Goal: Manage account settings

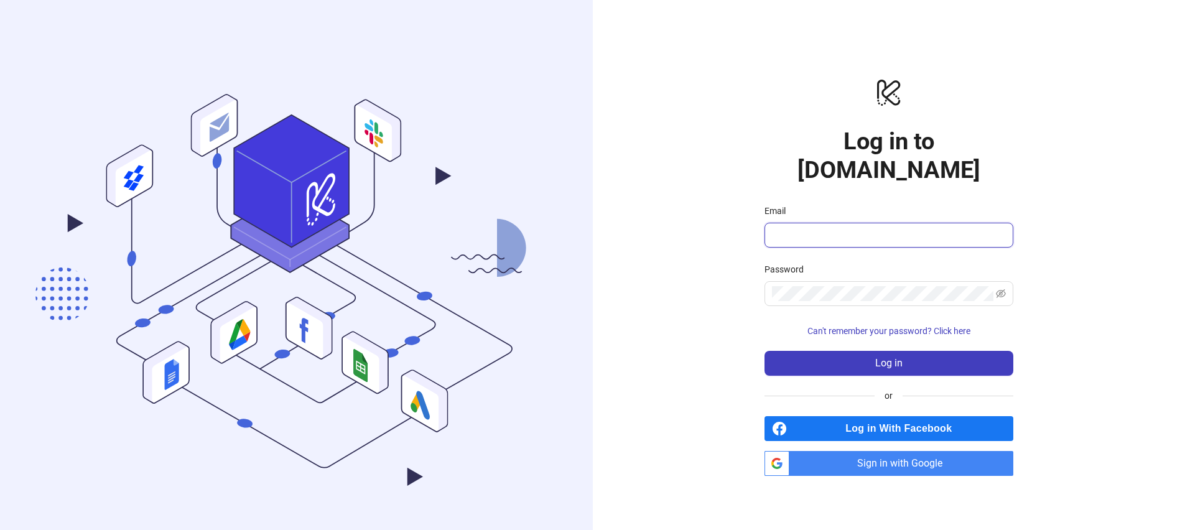
click at [885, 228] on input "Email" at bounding box center [887, 235] width 231 height 15
click at [994, 170] on div "logo/logo-mobile Log in to Kitchn.io Email Password Can't remember your passwor…" at bounding box center [888, 276] width 249 height 399
click at [839, 228] on input "Email" at bounding box center [887, 235] width 231 height 15
click at [808, 425] on span "Log in With Facebook" at bounding box center [902, 428] width 221 height 25
click at [857, 452] on span "Sign in with Google" at bounding box center [903, 463] width 219 height 25
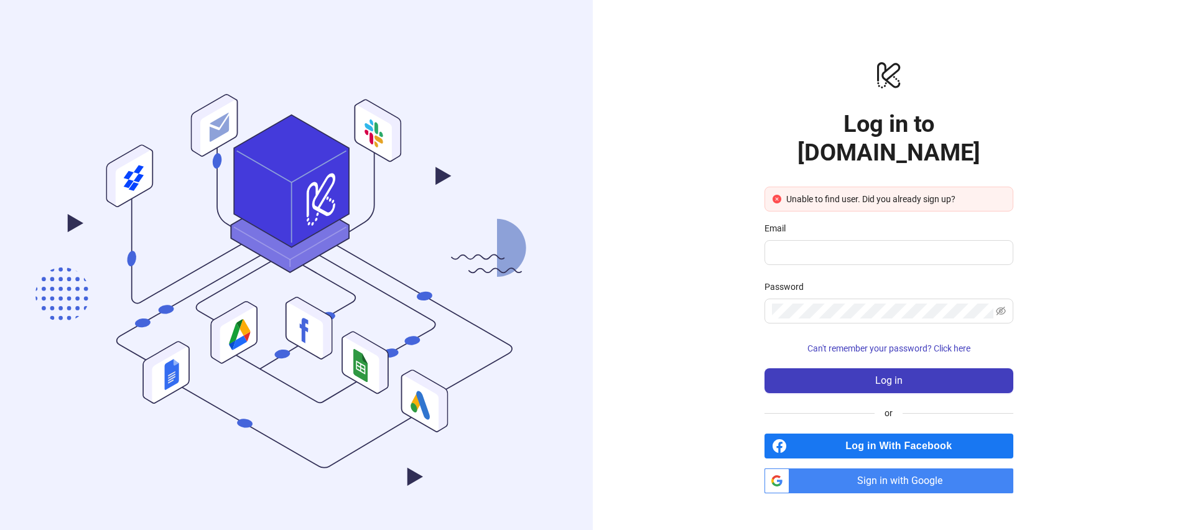
click at [857, 469] on span "Sign in with Google" at bounding box center [903, 480] width 219 height 25
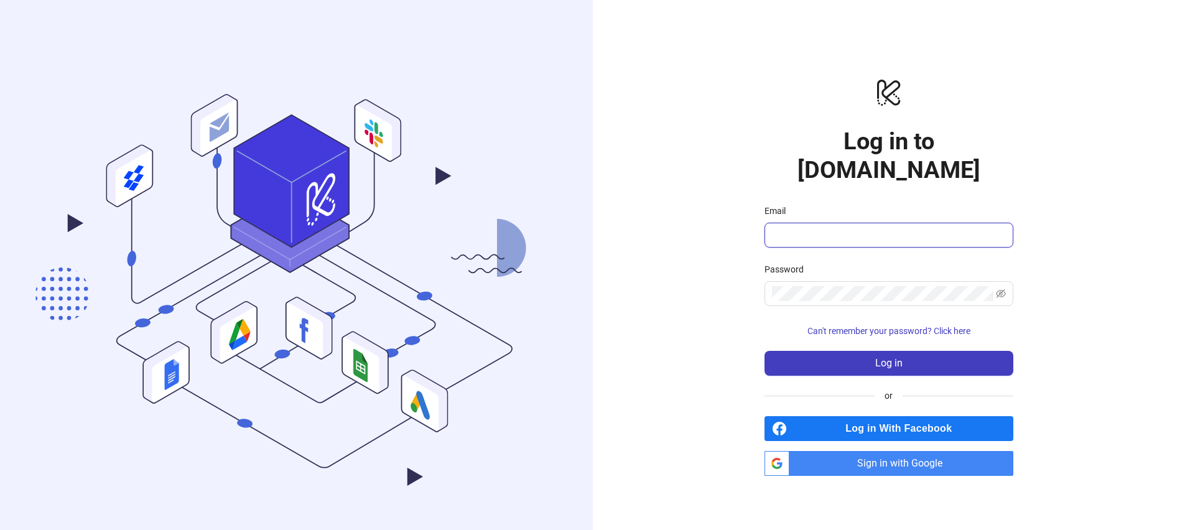
click at [814, 228] on input "Email" at bounding box center [887, 235] width 231 height 15
click at [873, 451] on span "Sign in with Google" at bounding box center [903, 463] width 219 height 25
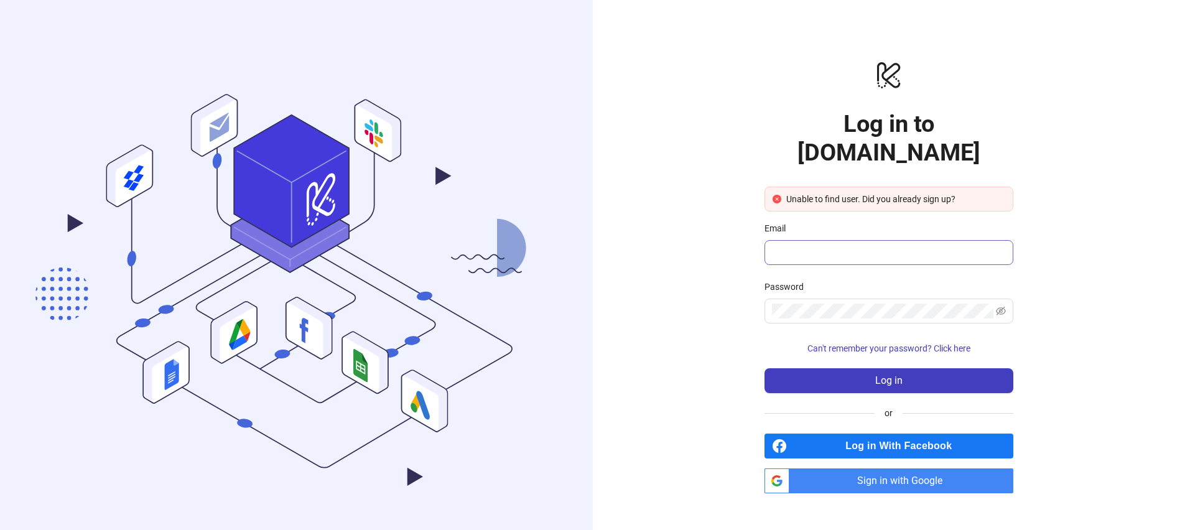
click at [818, 240] on span at bounding box center [888, 252] width 249 height 25
click at [819, 245] on input "Email" at bounding box center [887, 252] width 231 height 15
click at [735, 316] on div "logo/logo-mobile Log in to Kitchn.io Unable to find user. Did you already sign …" at bounding box center [889, 276] width 593 height 553
click at [862, 434] on span "Log in With Facebook" at bounding box center [902, 446] width 221 height 25
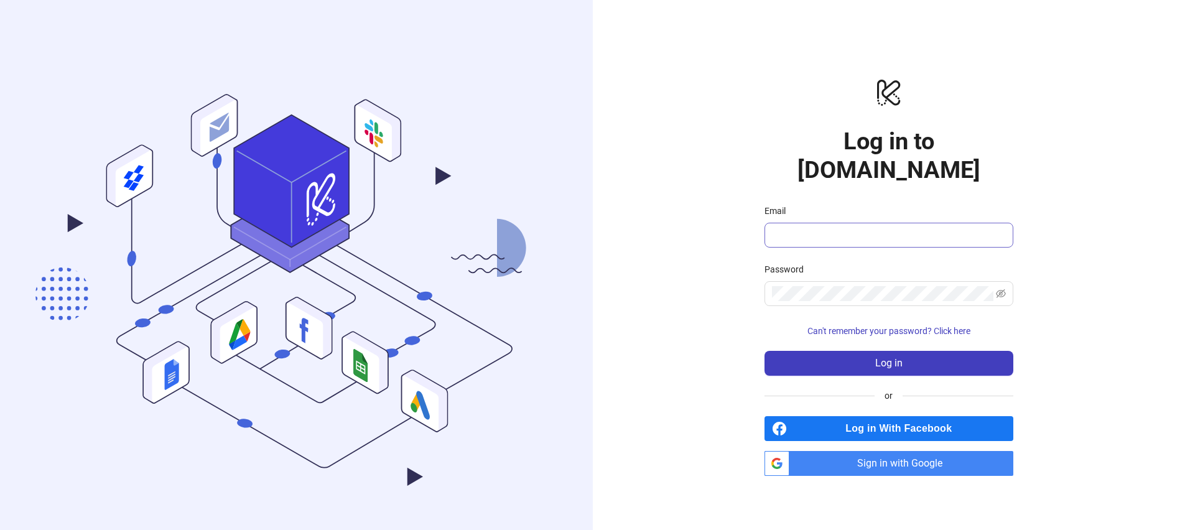
click at [790, 223] on span at bounding box center [888, 235] width 249 height 25
click at [796, 236] on form "Email Password Can't remember your password? Click here Log in" at bounding box center [888, 290] width 249 height 172
click at [791, 228] on input "Email" at bounding box center [887, 235] width 231 height 15
click at [793, 228] on input "Email" at bounding box center [887, 235] width 231 height 15
type input "**********"
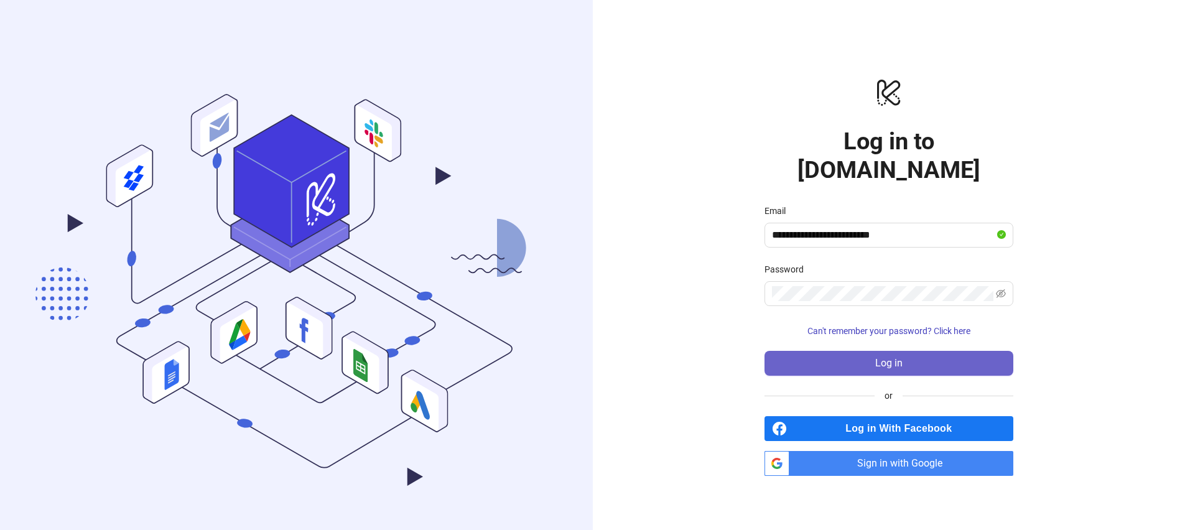
click at [860, 351] on button "Log in" at bounding box center [888, 363] width 249 height 25
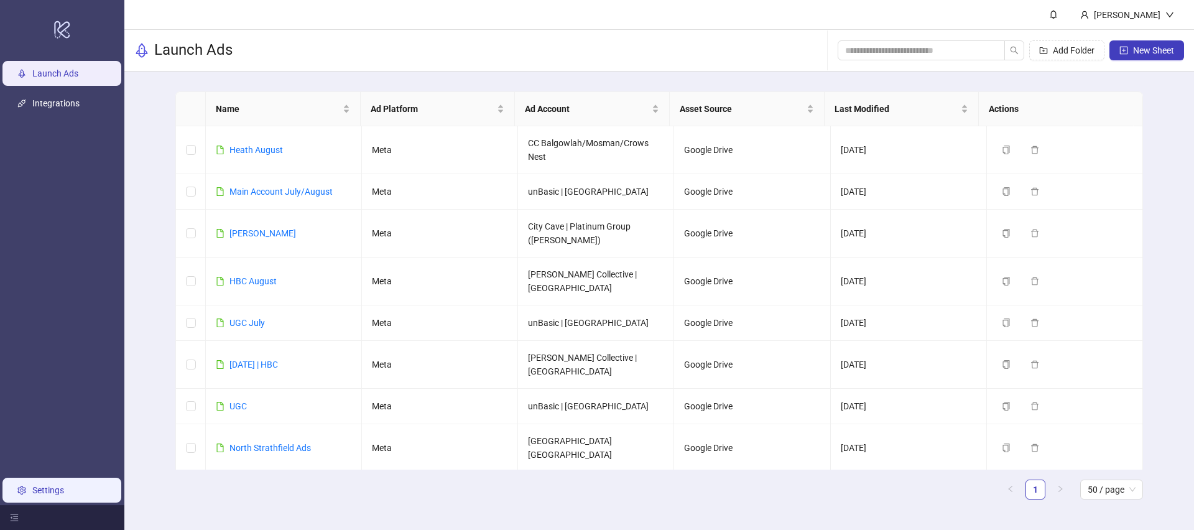
click at [53, 495] on link "Settings" at bounding box center [48, 490] width 32 height 10
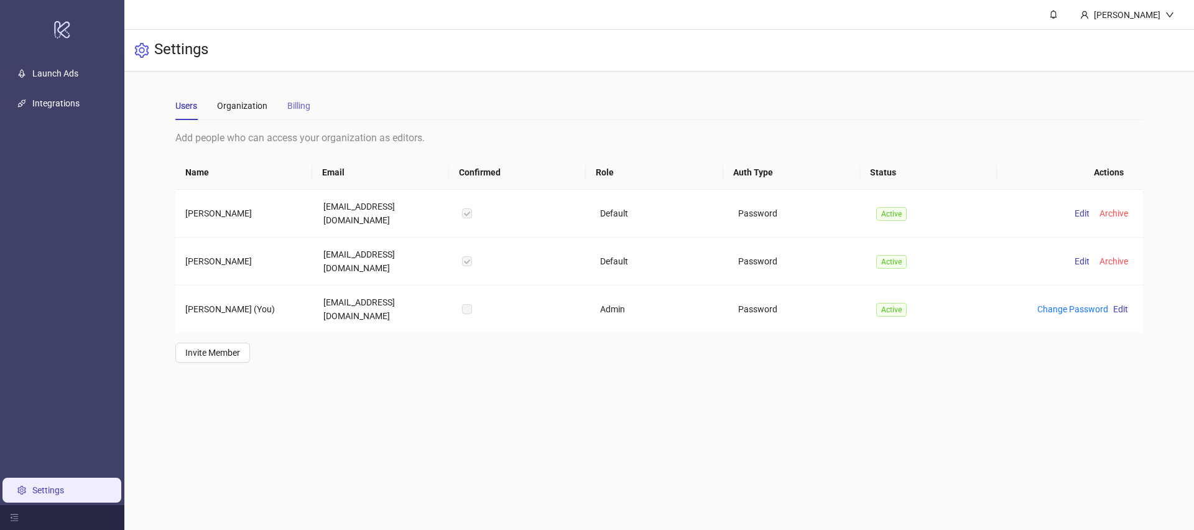
click at [287, 94] on div "Billing" at bounding box center [298, 105] width 23 height 29
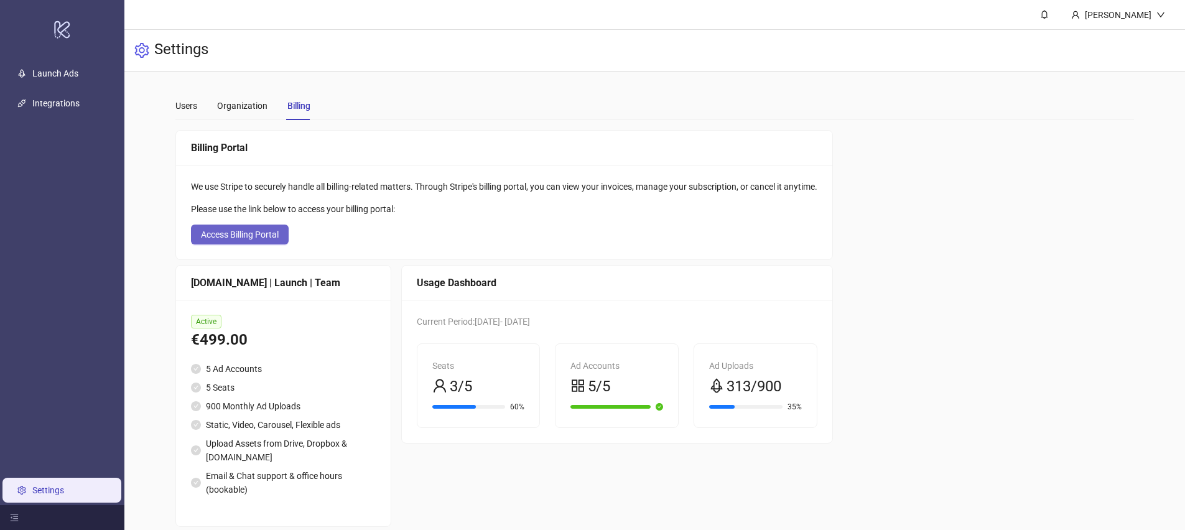
click at [254, 231] on span "Access Billing Portal" at bounding box center [240, 235] width 78 height 10
